Goal: Go to known website: Access a specific website the user already knows

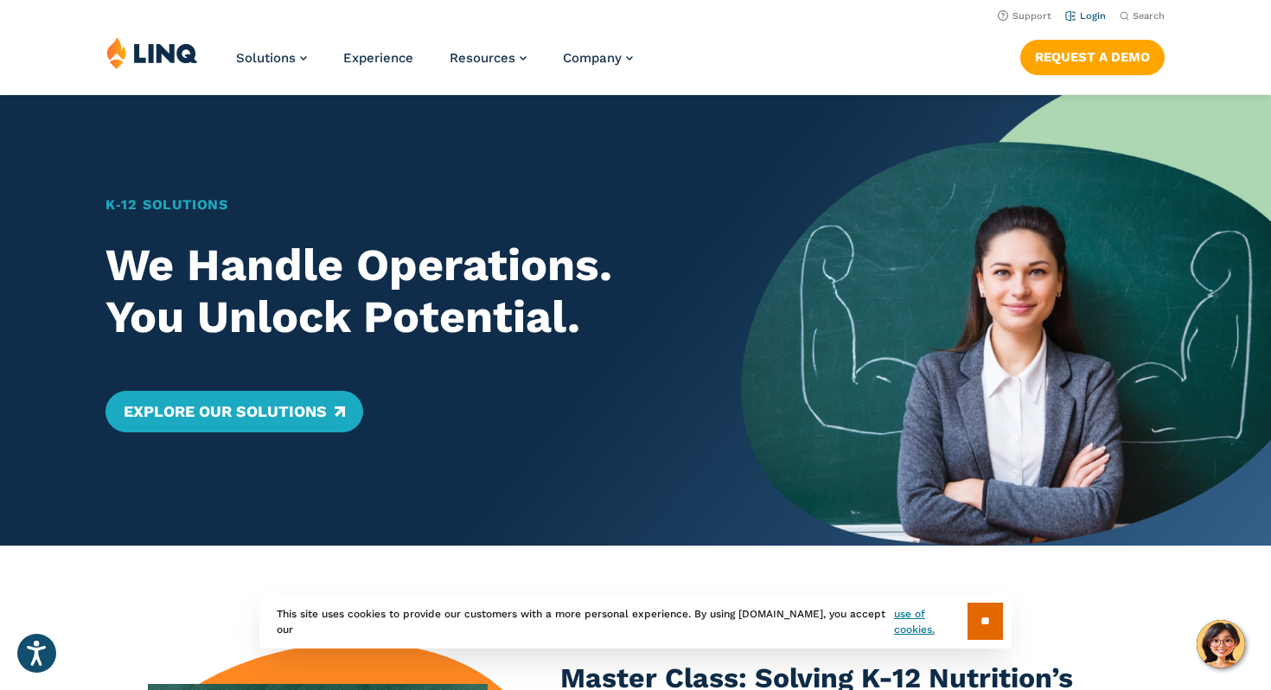
click at [1100, 22] on li "Login" at bounding box center [1085, 14] width 41 height 19
click at [1098, 17] on link "Login" at bounding box center [1085, 15] width 41 height 11
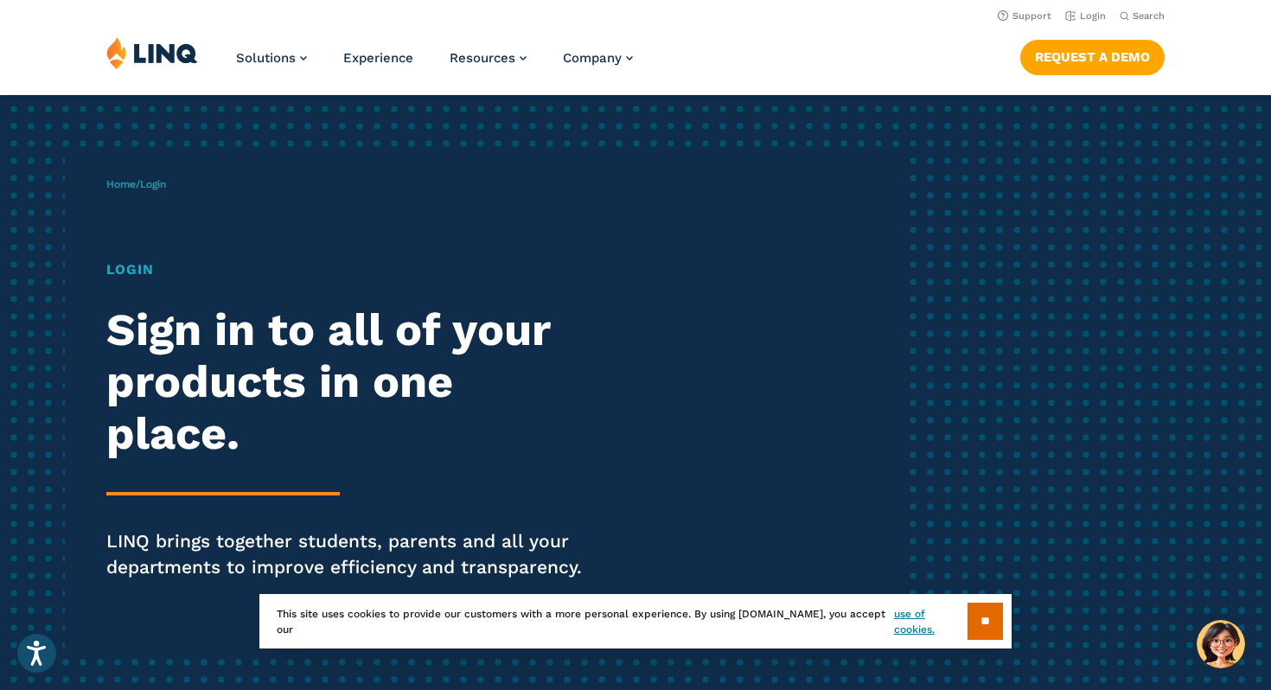
click at [240, 280] on div "Login Sign in to all of your products in one place. LINQ brings together studen…" at bounding box center [350, 443] width 489 height 369
click at [144, 283] on div "Login Sign in to all of your products in one place. LINQ brings together studen…" at bounding box center [350, 443] width 489 height 369
click at [144, 274] on h1 "Login" at bounding box center [350, 269] width 489 height 21
click at [140, 270] on h1 "Login" at bounding box center [350, 269] width 489 height 21
click at [1090, 16] on link "Login" at bounding box center [1085, 15] width 41 height 11
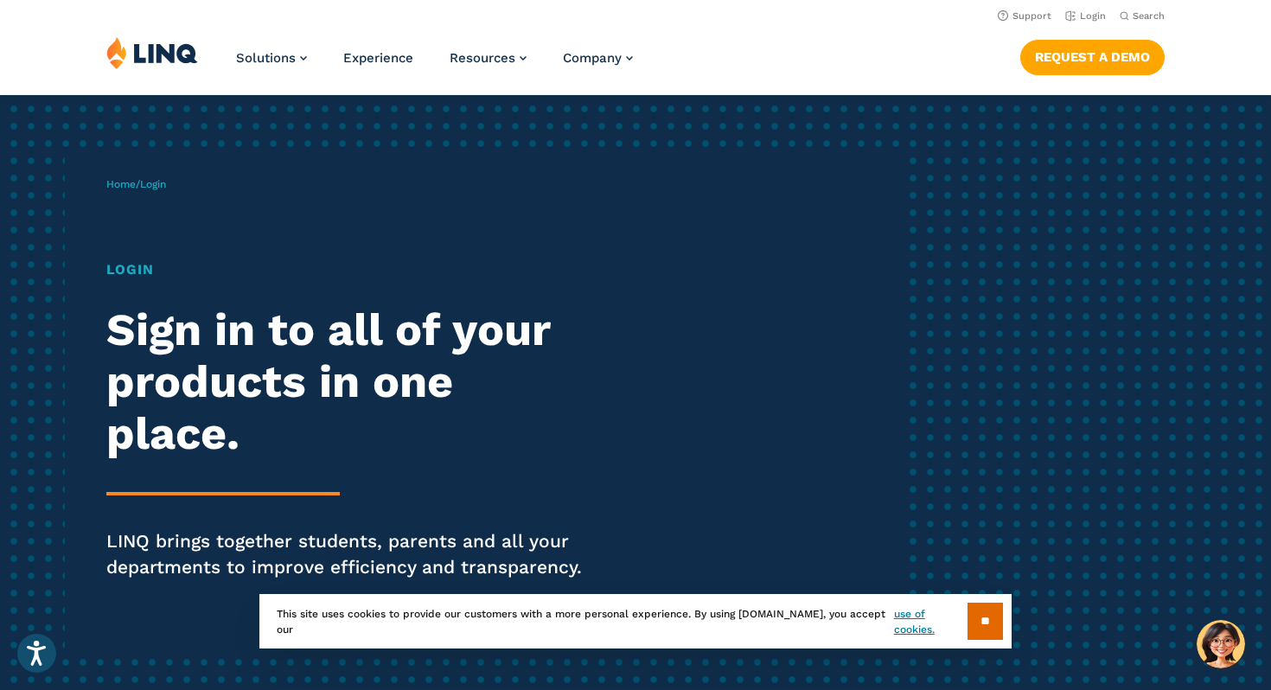
click at [136, 266] on h1 "Login" at bounding box center [350, 269] width 489 height 21
click at [265, 416] on h2 "Sign in to all of your products in one place." at bounding box center [350, 381] width 489 height 155
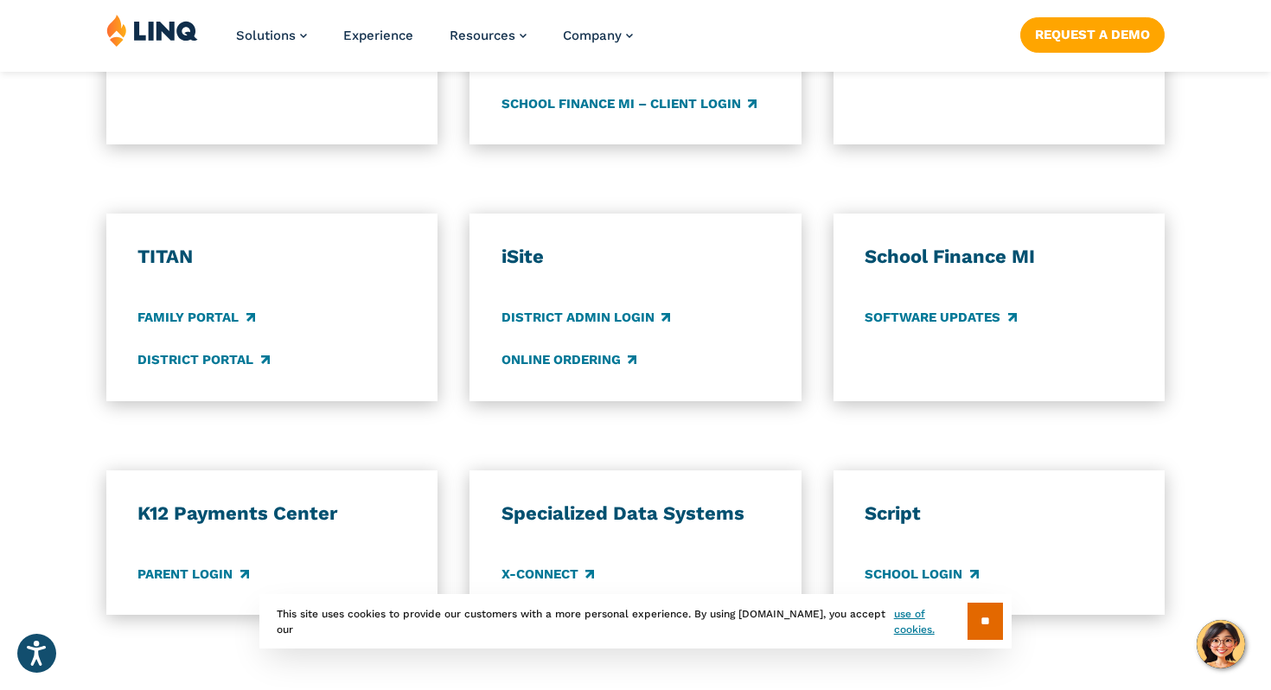
scroll to position [1234, 0]
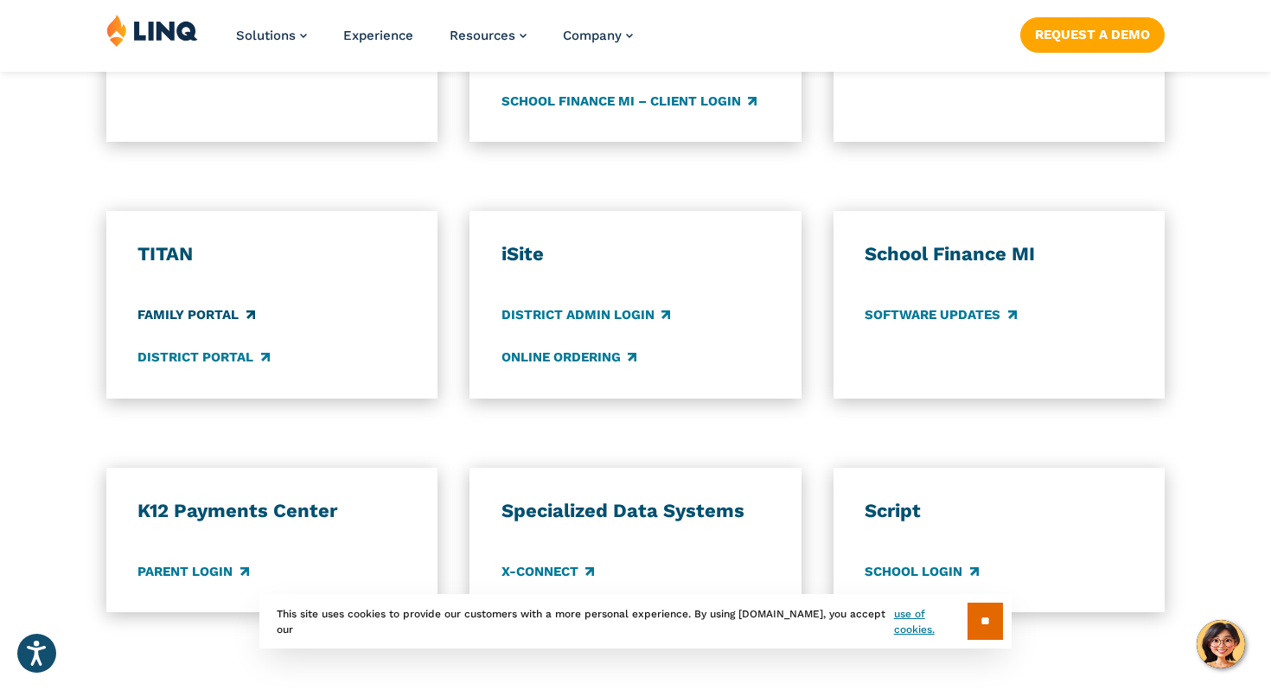
click at [229, 315] on link "Family Portal" at bounding box center [195, 315] width 117 height 19
